Goal: Check status

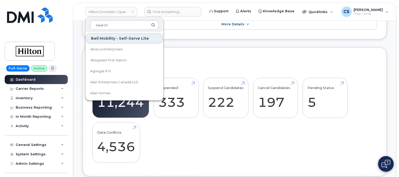
scroll to position [7630, 0]
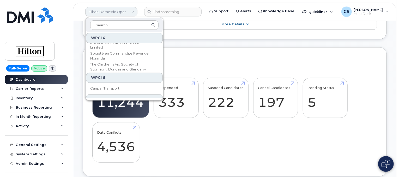
click at [116, 12] on link "Hilton Domestic Operating Company Inc" at bounding box center [111, 11] width 52 height 9
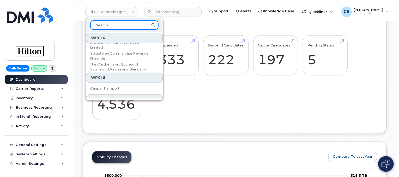
scroll to position [235, 0]
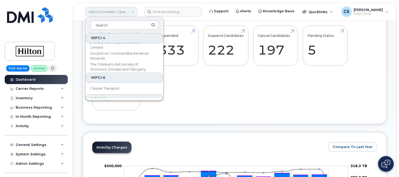
click at [111, 9] on link "Hilton Domestic Operating Company Inc" at bounding box center [111, 11] width 52 height 9
click at [134, 13] on link "Hilton Domestic Operating Company Inc" at bounding box center [111, 11] width 52 height 9
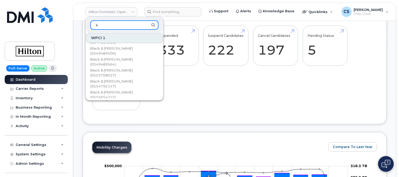
scroll to position [991, 0]
click at [107, 25] on input "k" at bounding box center [124, 24] width 68 height 9
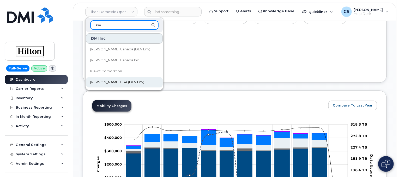
scroll to position [287, 0]
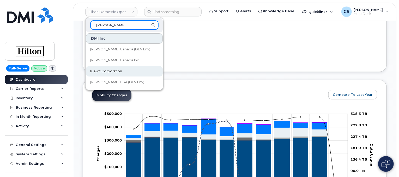
type input "kiewit"
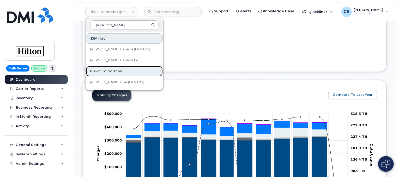
click at [112, 67] on link "Kiewit Corporation" at bounding box center [124, 71] width 77 height 10
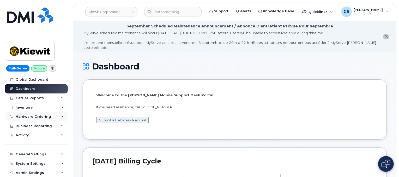
click at [44, 116] on div "Hardware Ordering" at bounding box center [33, 117] width 35 height 4
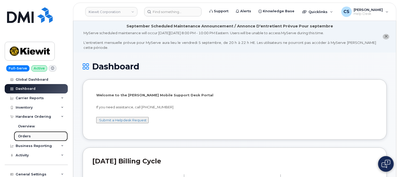
click at [43, 135] on link "Orders" at bounding box center [41, 136] width 54 height 10
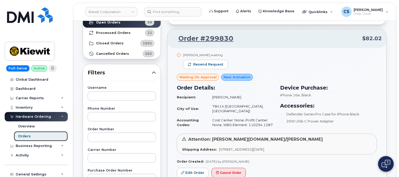
scroll to position [52, 0]
